Goal: Transaction & Acquisition: Purchase product/service

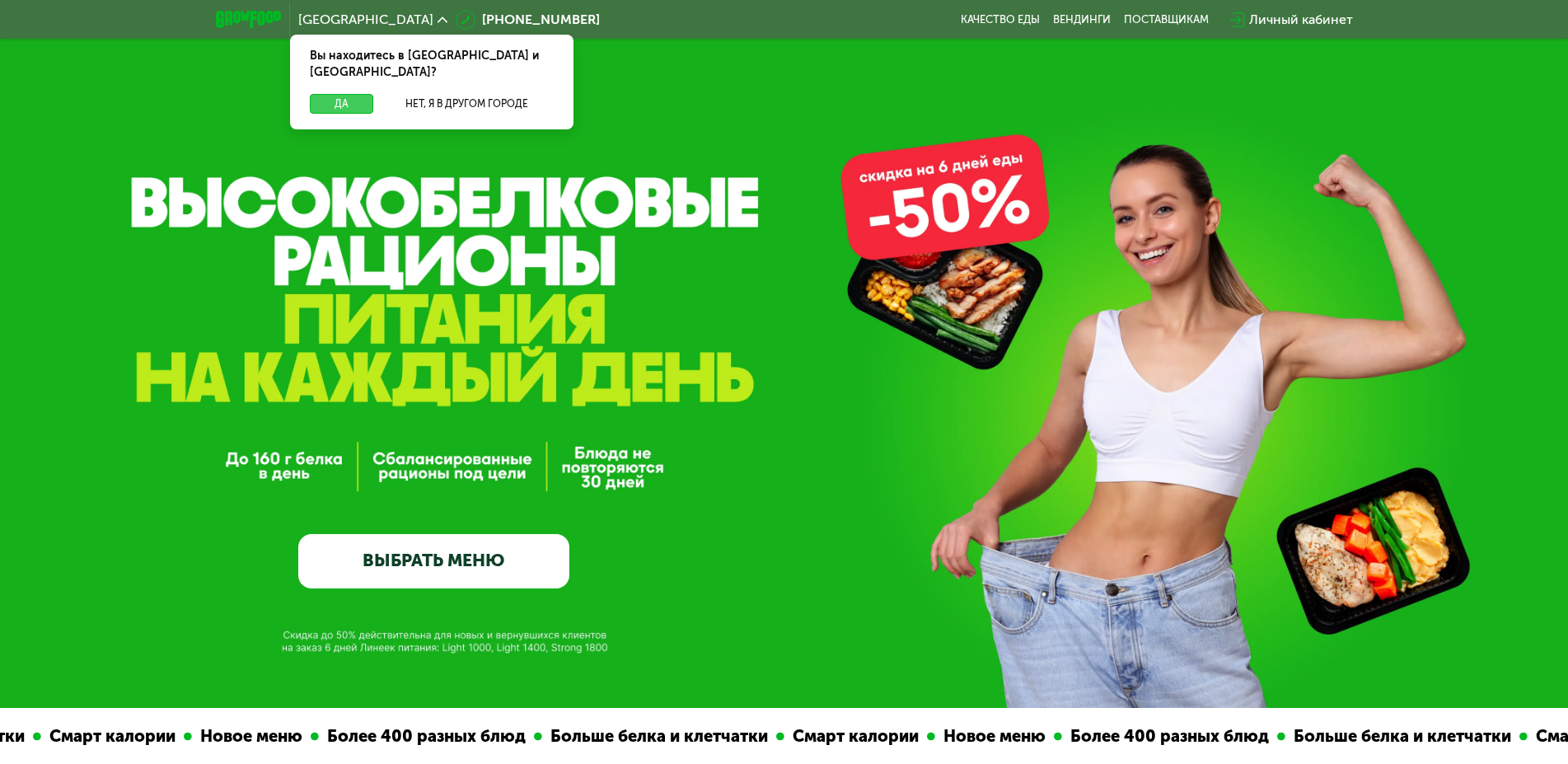
click at [358, 94] on button "Да" at bounding box center [342, 104] width 64 height 20
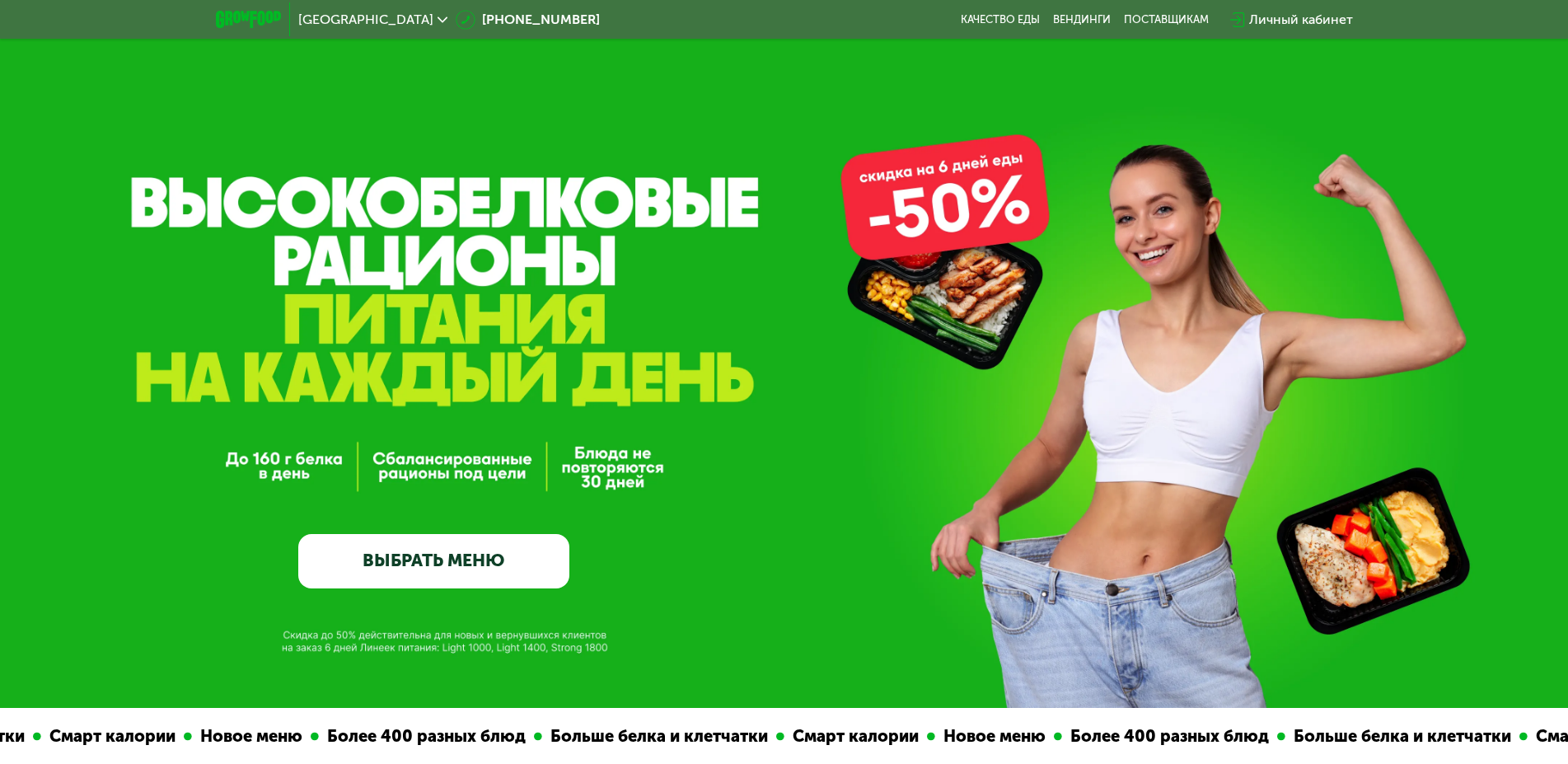
click at [464, 572] on link "ВЫБРАТЬ МЕНЮ" at bounding box center [433, 561] width 271 height 54
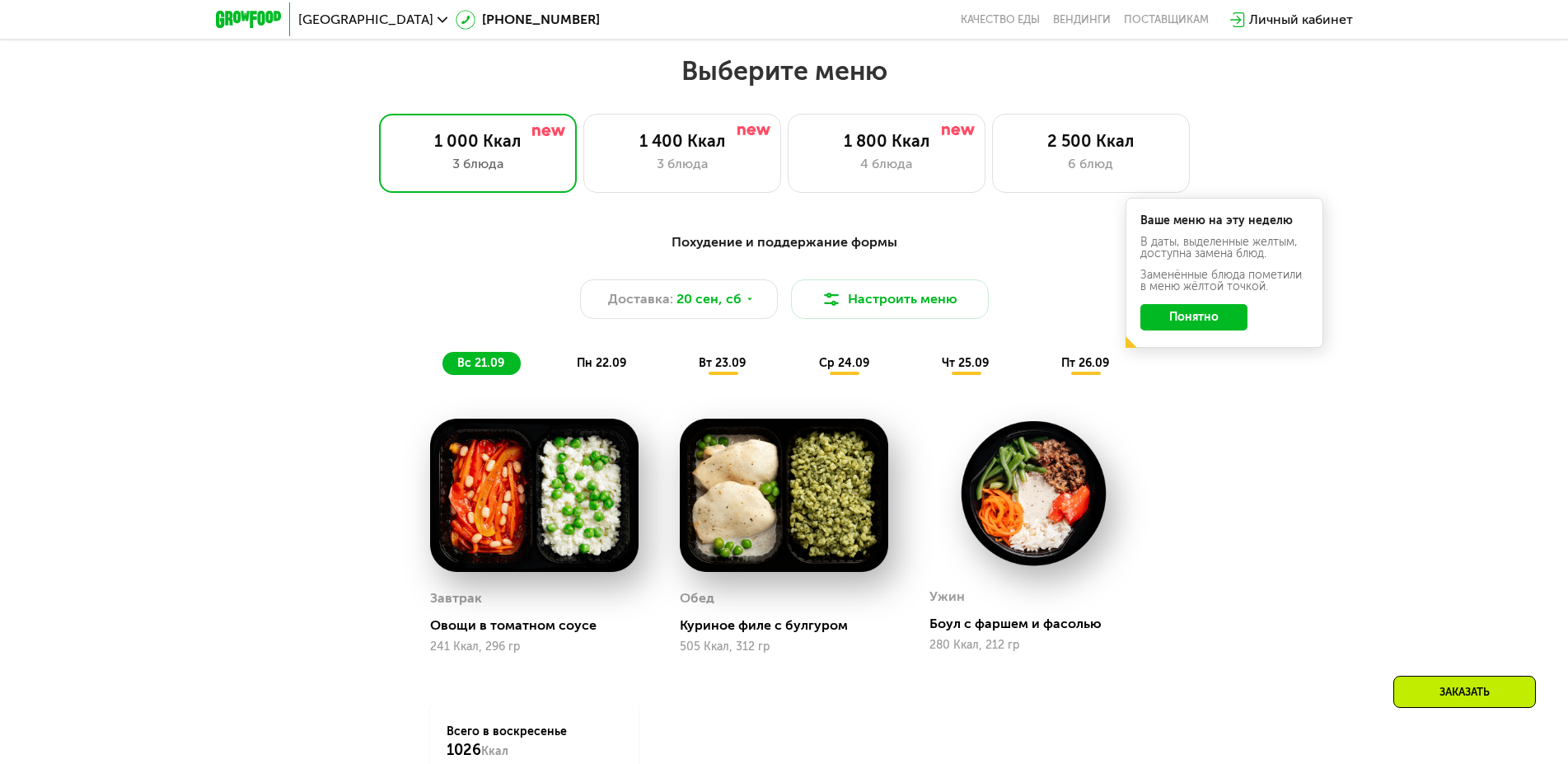
scroll to position [1363, 0]
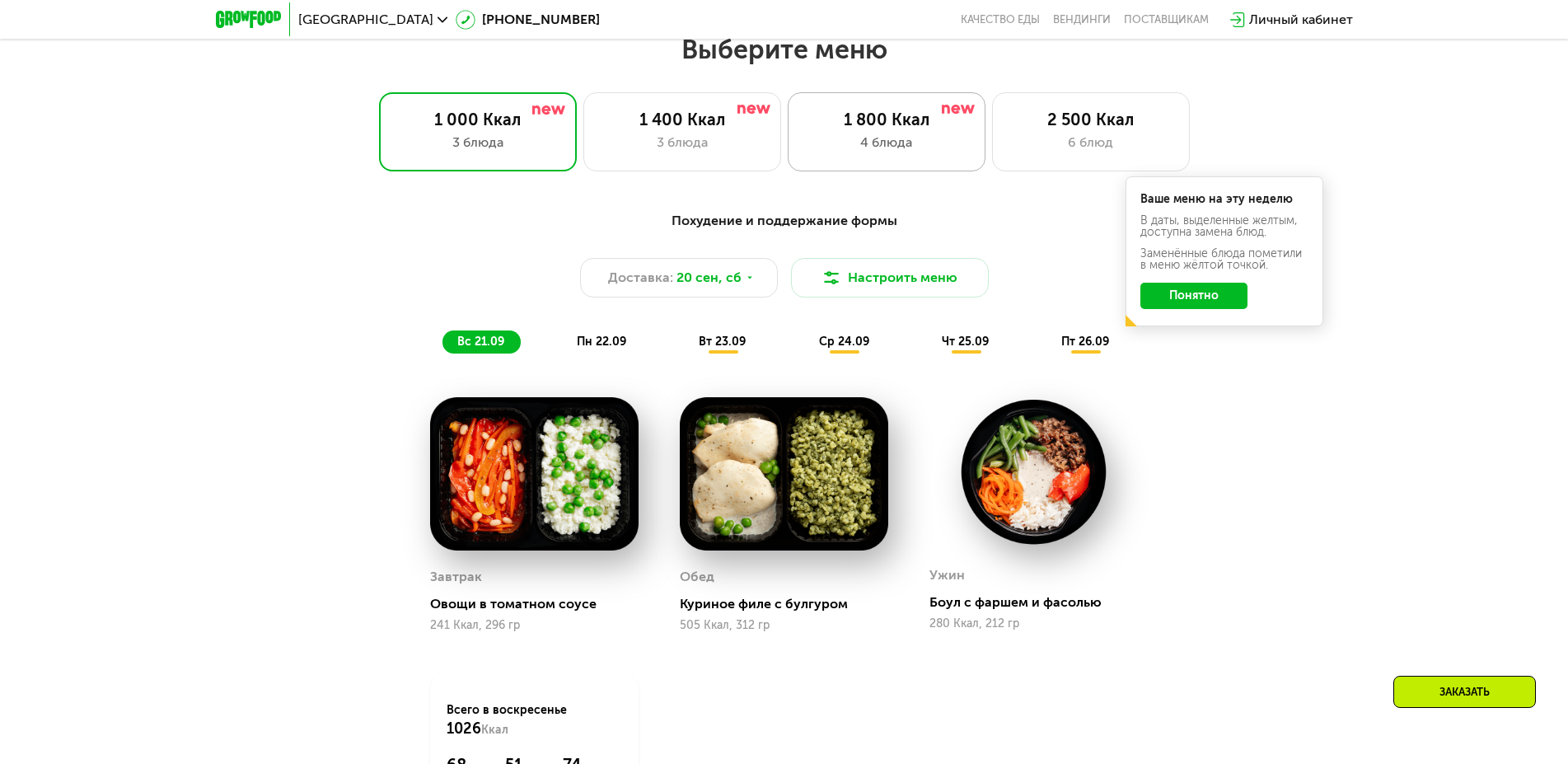
click at [888, 129] on div "1 800 Ккал" at bounding box center [886, 119] width 163 height 20
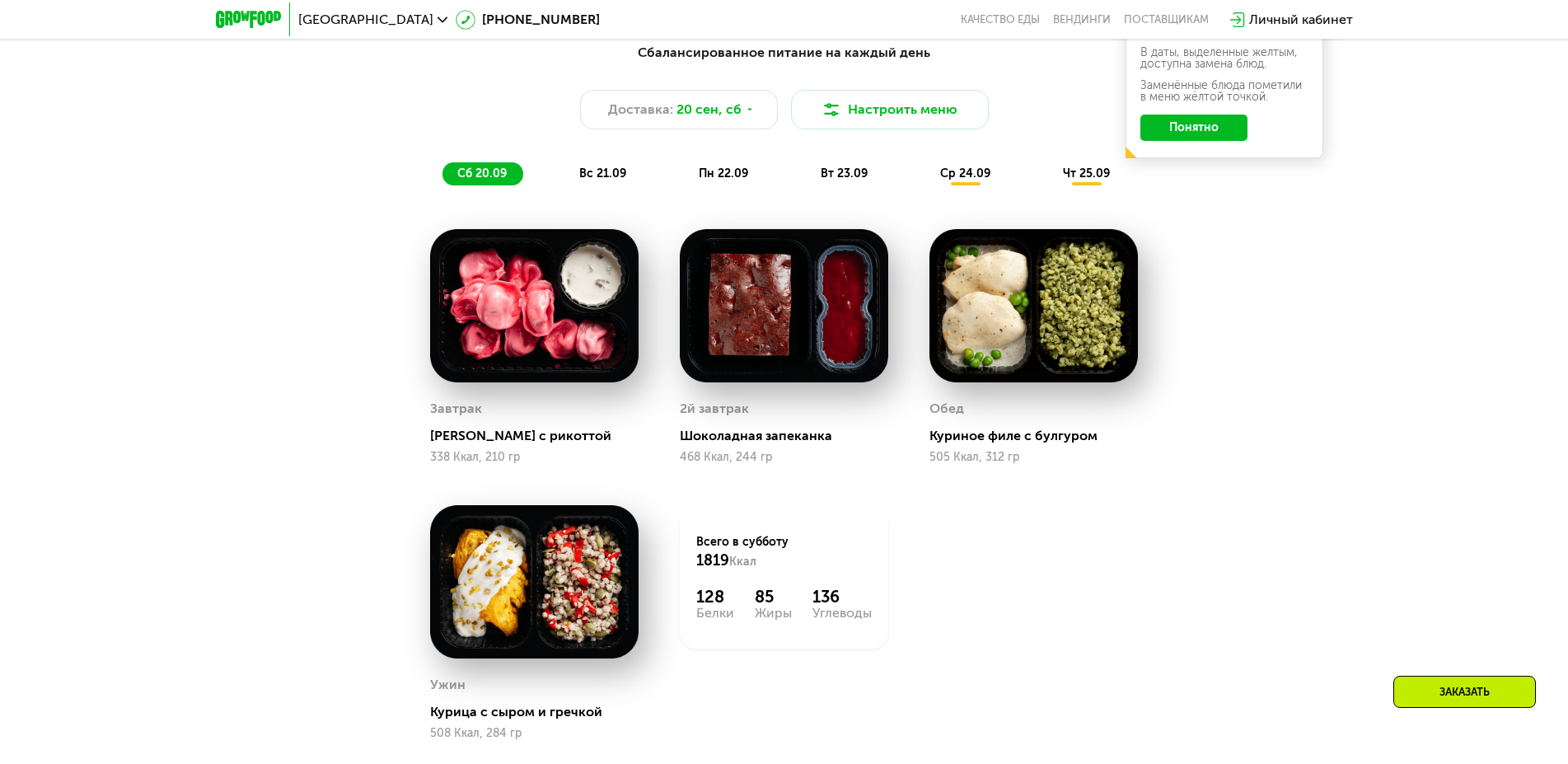
scroll to position [1616, 0]
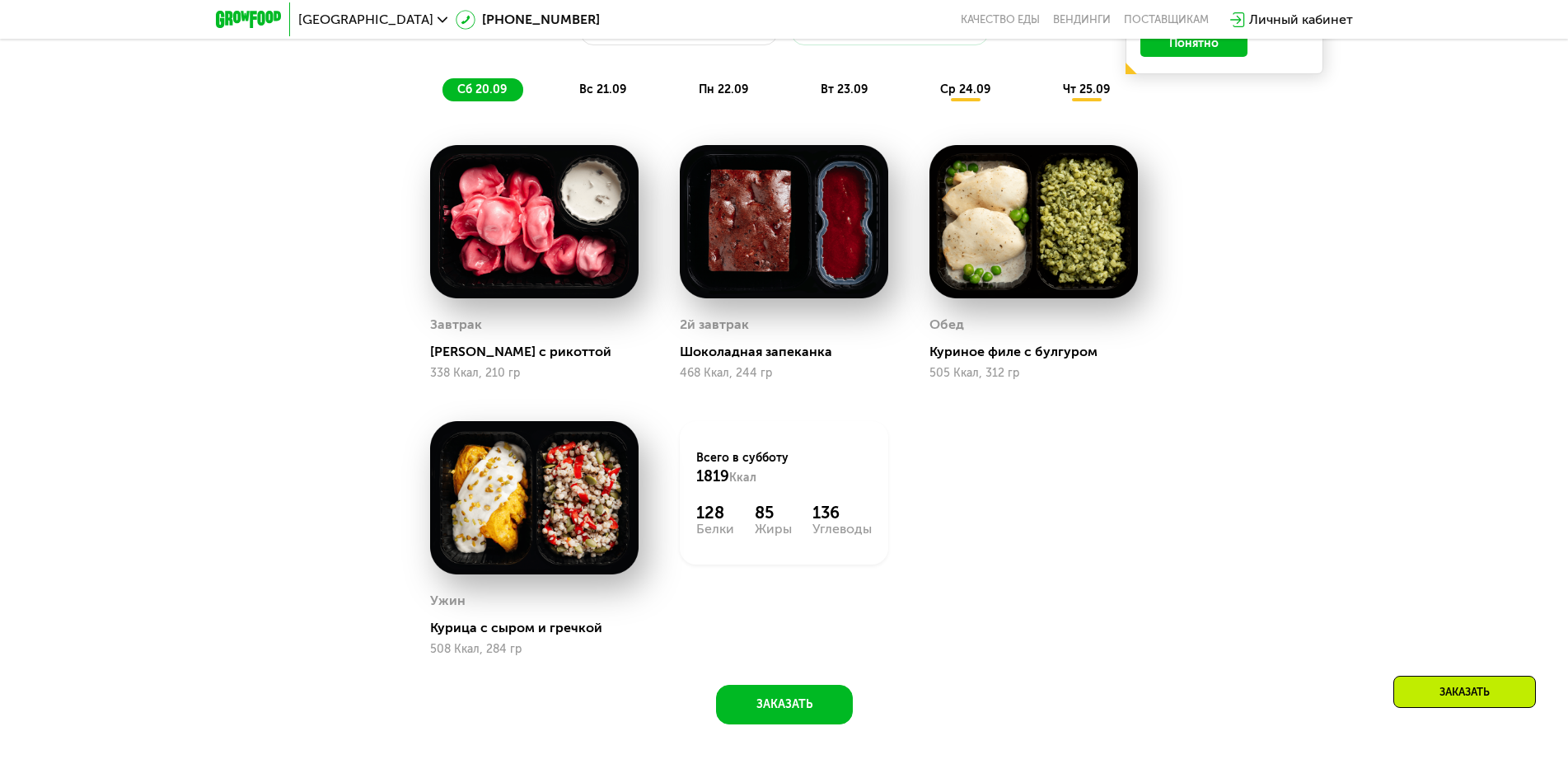
click at [962, 96] on span "ср 24.09" at bounding box center [965, 89] width 50 height 14
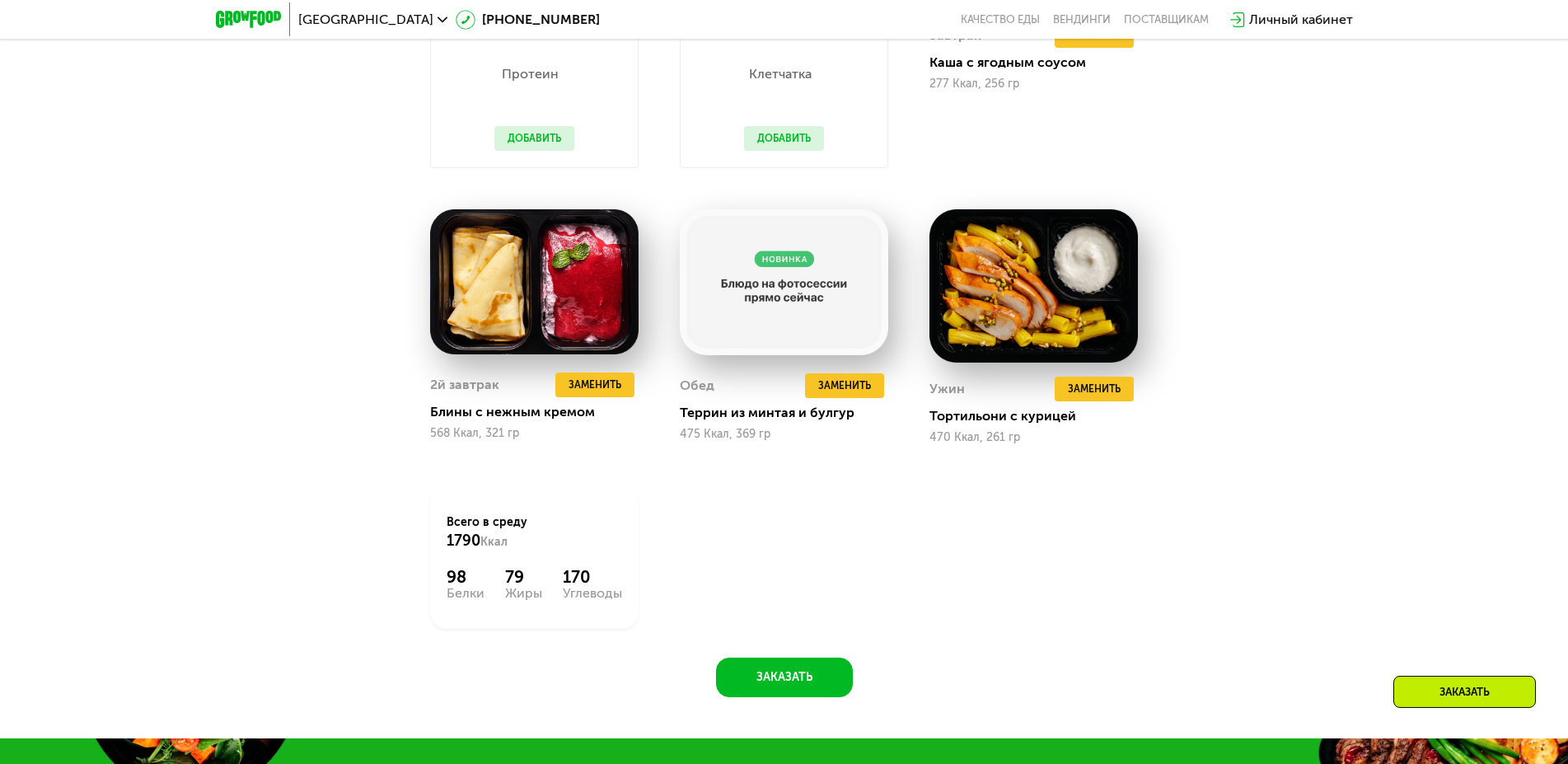
scroll to position [1868, 0]
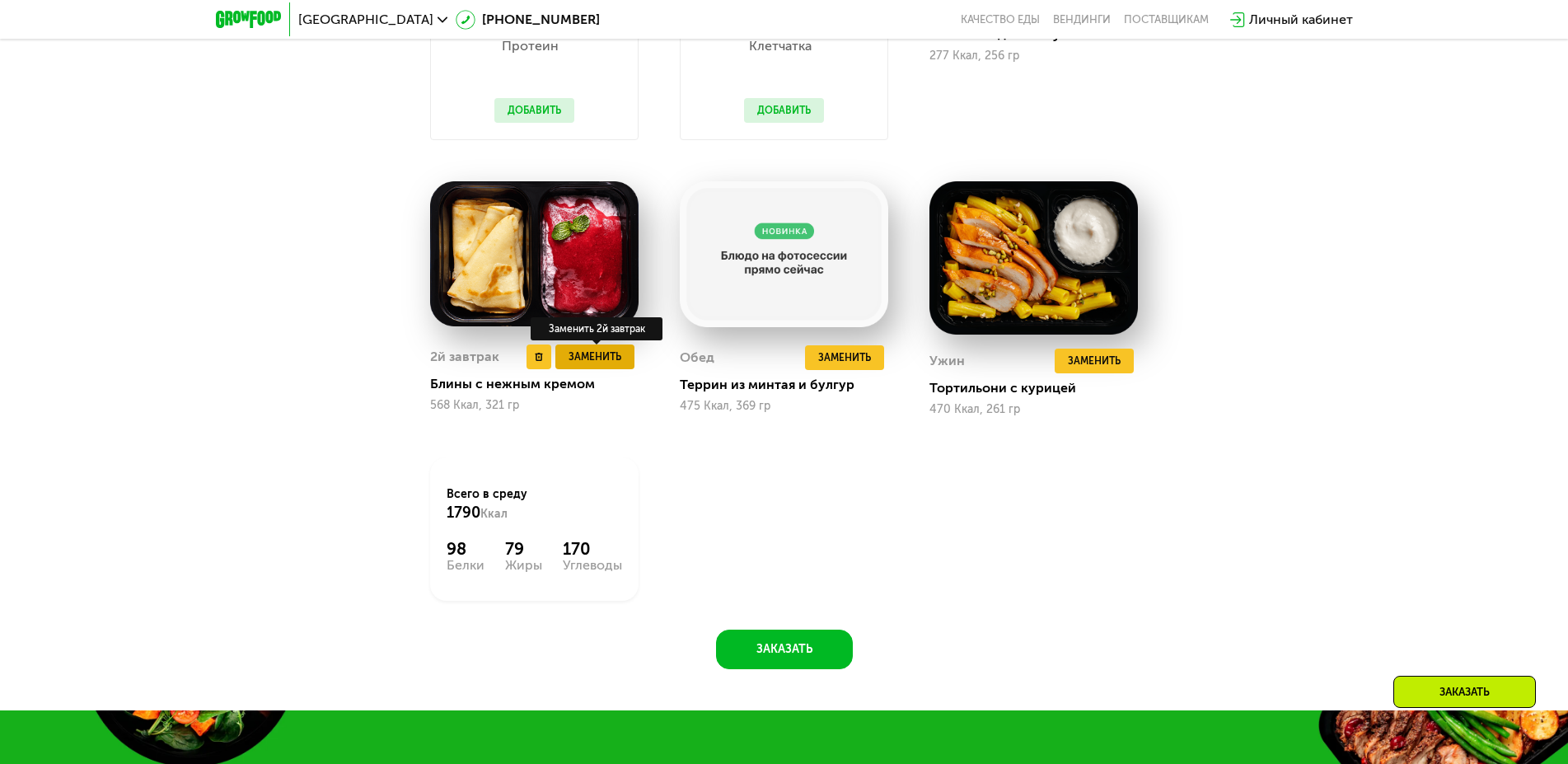
click at [601, 365] on span "Заменить" at bounding box center [595, 356] width 53 height 16
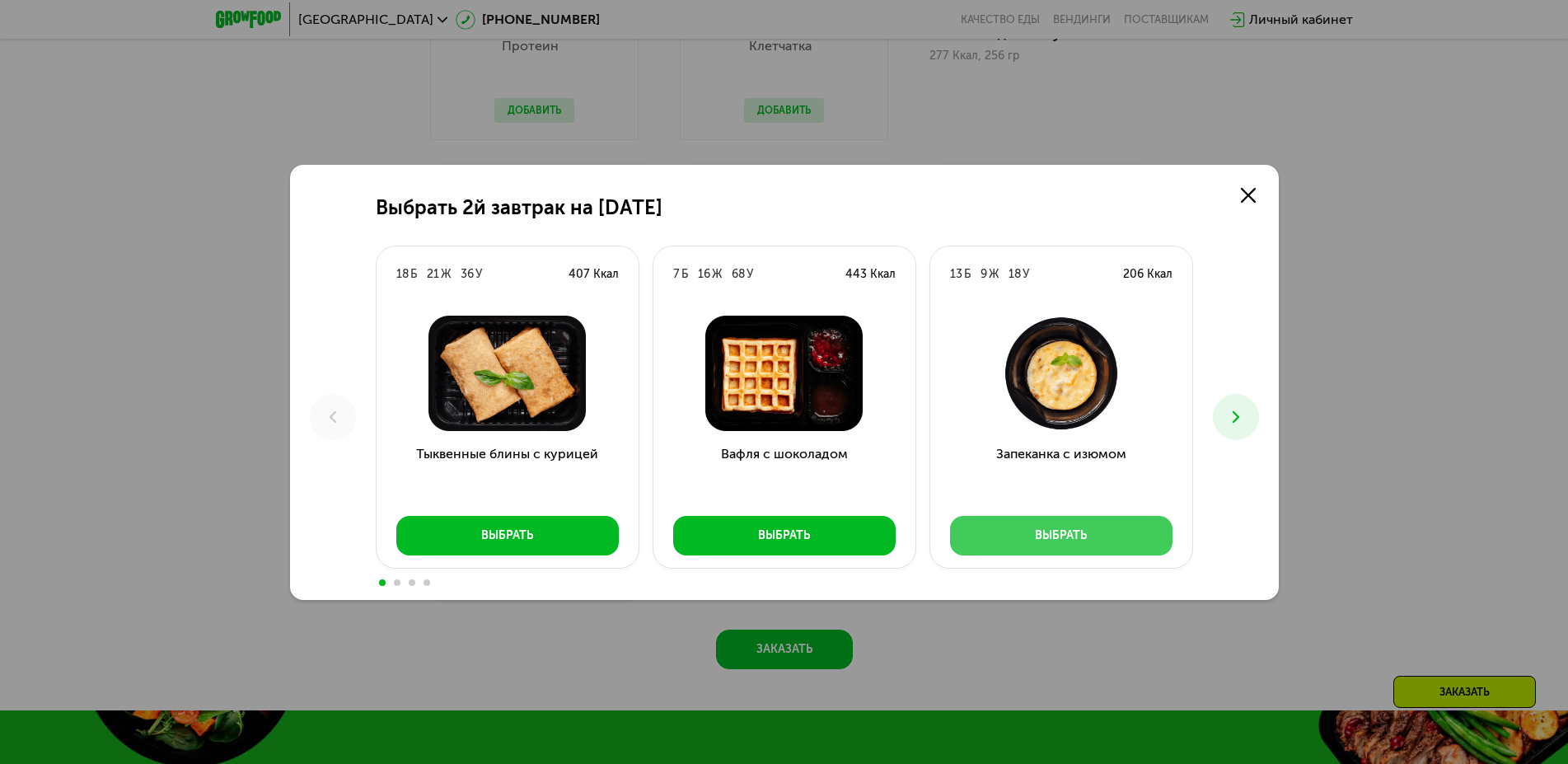
click at [1099, 534] on button "Выбрать" at bounding box center [1061, 535] width 223 height 40
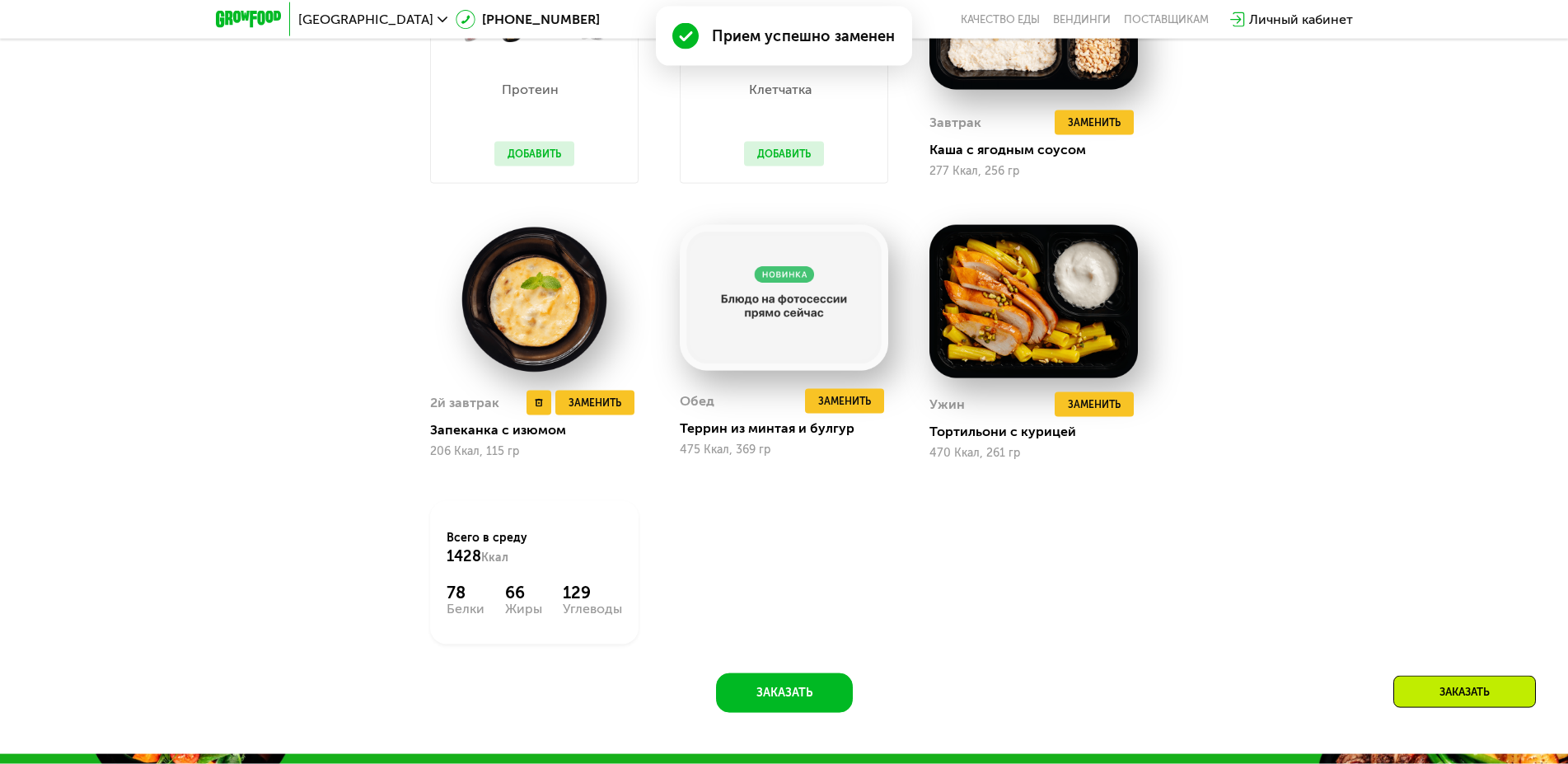
scroll to position [1825, 0]
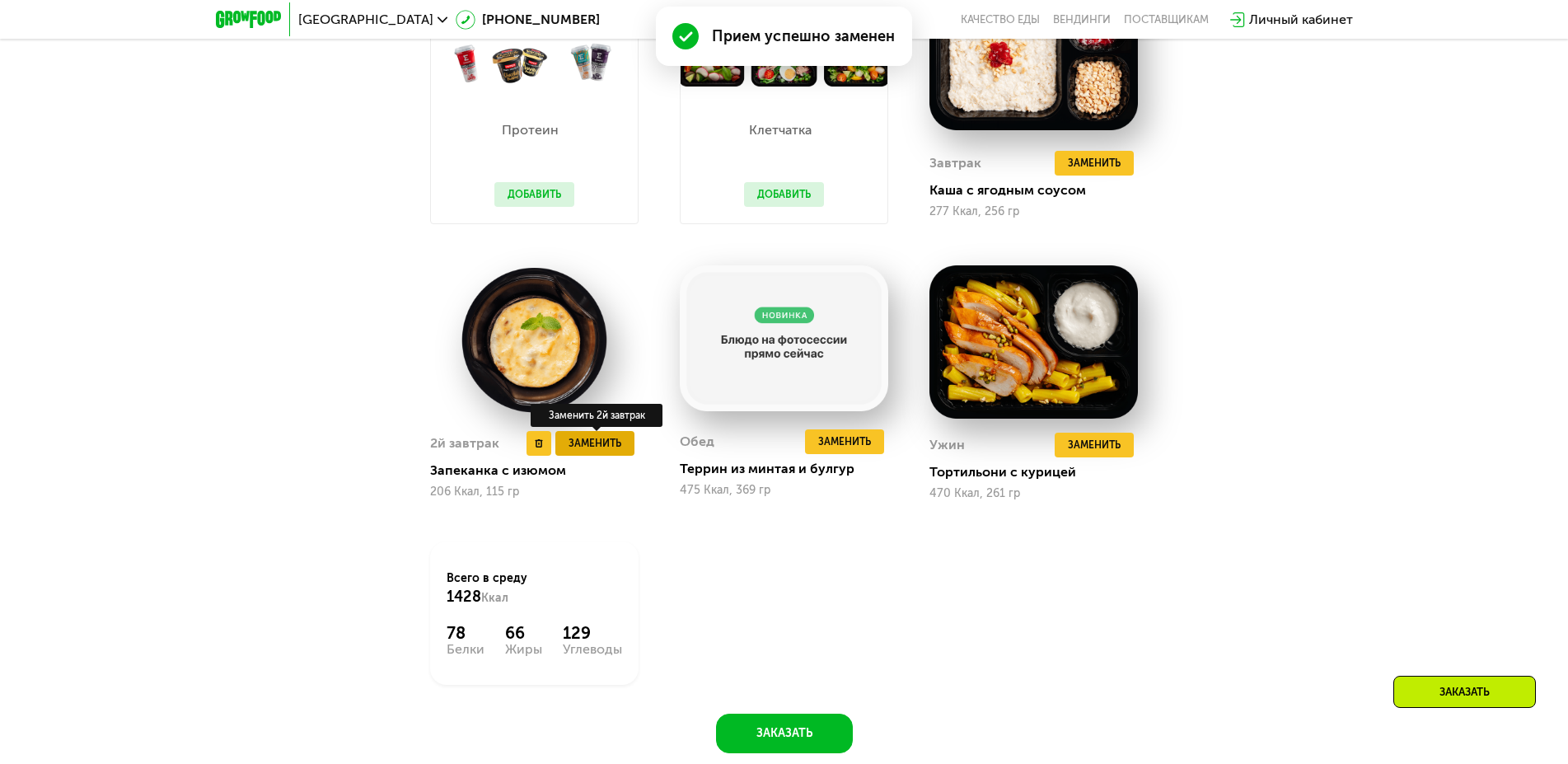
click at [604, 450] on span "Заменить" at bounding box center [595, 443] width 53 height 16
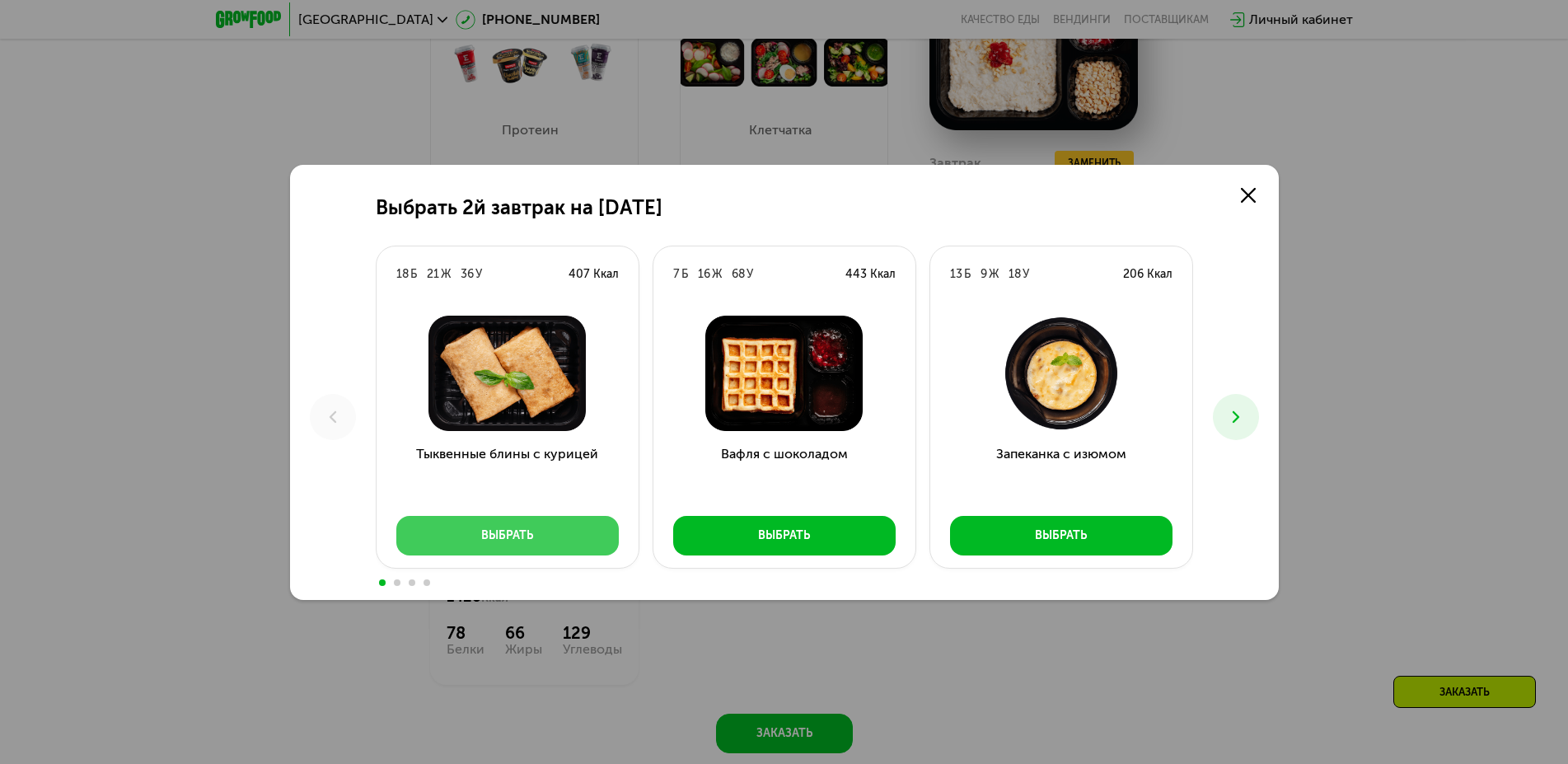
click at [573, 539] on button "Выбрать" at bounding box center [507, 535] width 223 height 40
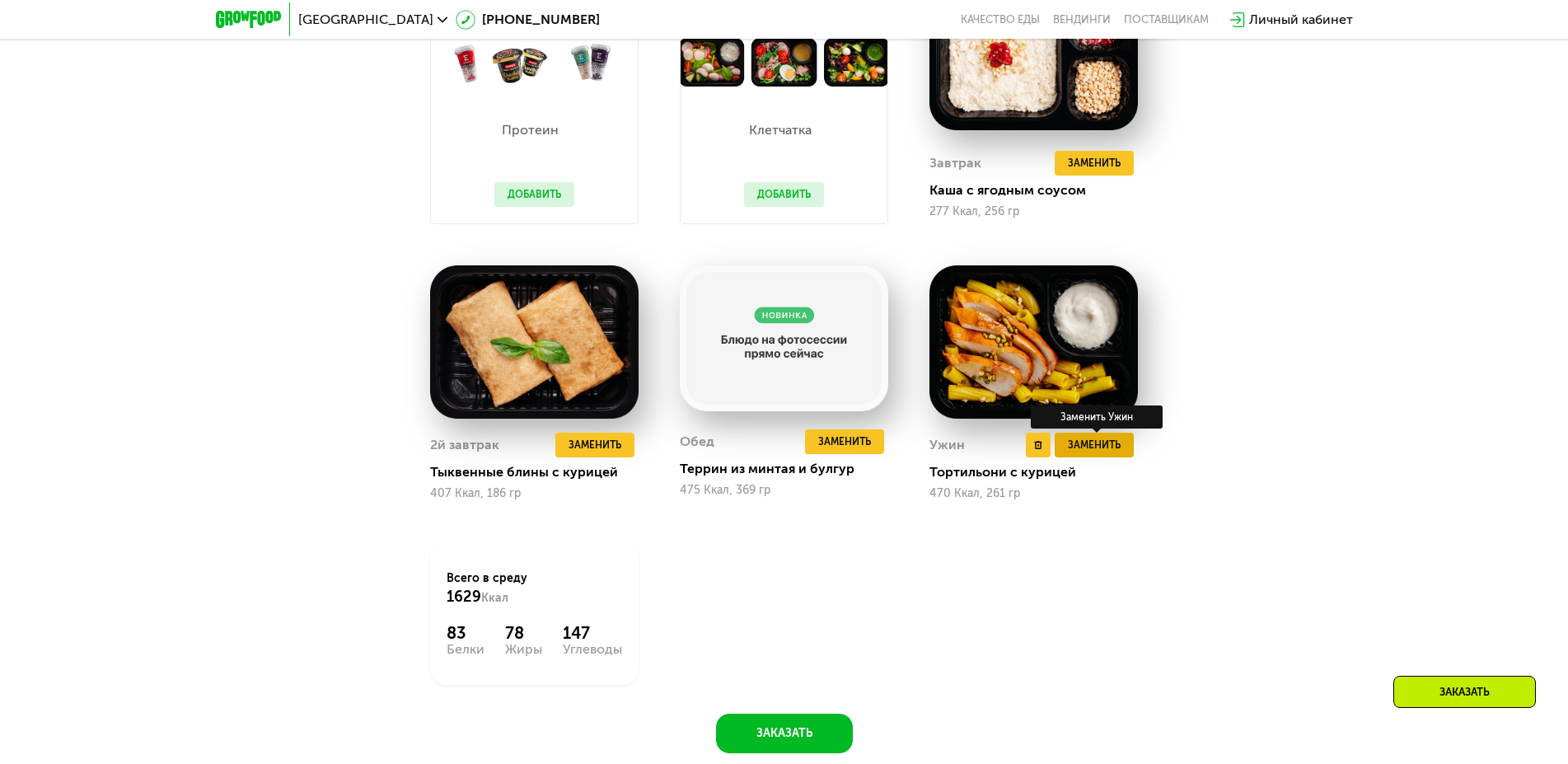
click at [1110, 452] on span "Заменить" at bounding box center [1094, 444] width 53 height 16
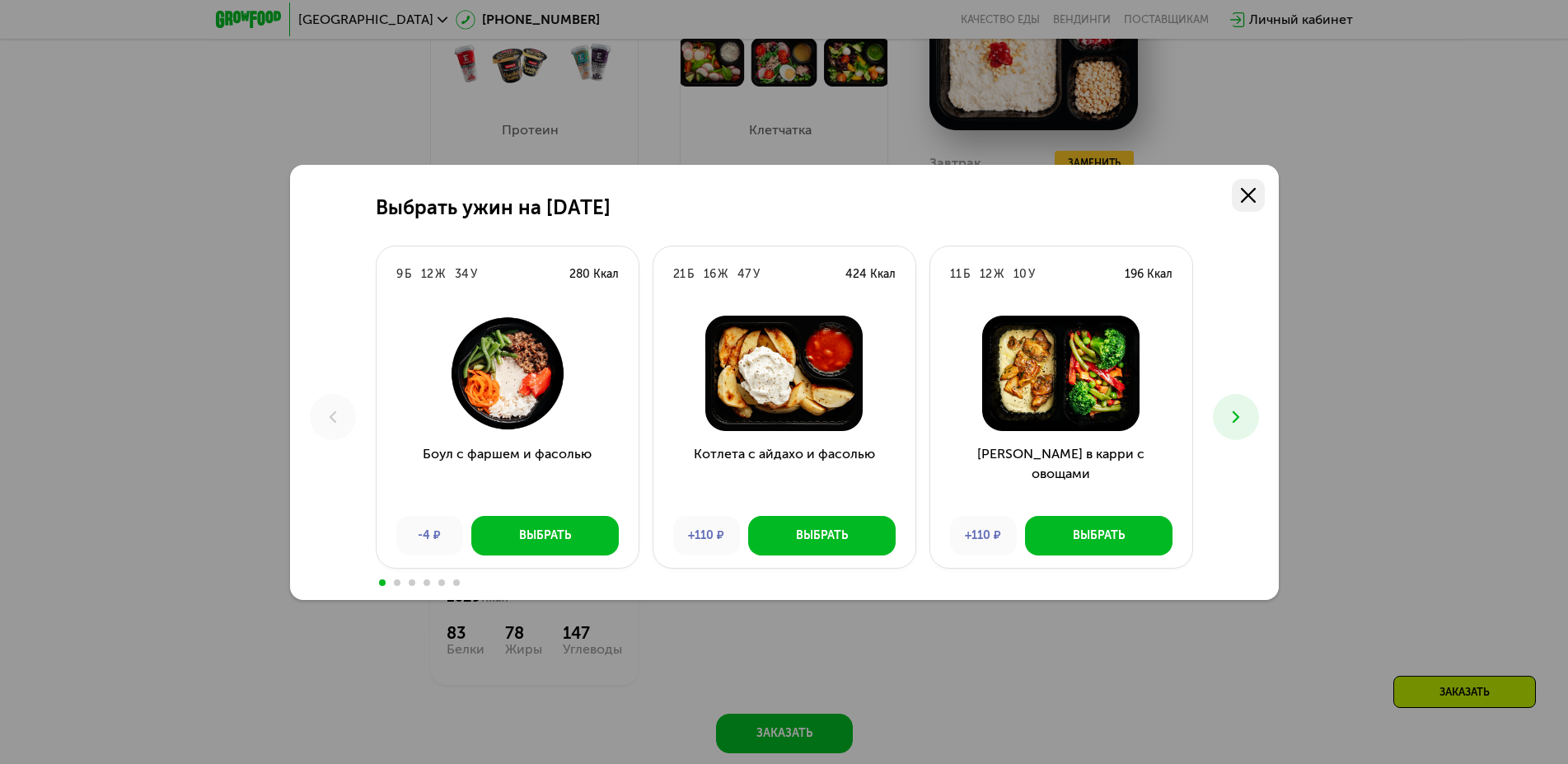
click at [1248, 187] on link at bounding box center [1248, 195] width 33 height 33
